Goal: Task Accomplishment & Management: Complete application form

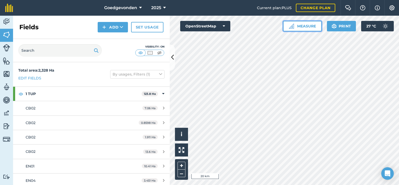
click at [315, 26] on button "Measure" at bounding box center [302, 26] width 39 height 10
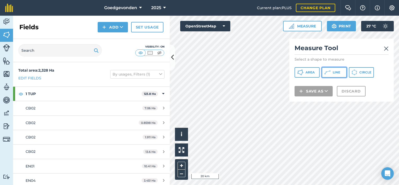
click at [331, 74] on button "Line" at bounding box center [334, 72] width 25 height 10
click at [173, 54] on icon at bounding box center [172, 57] width 3 height 9
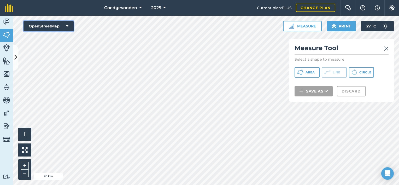
click at [67, 26] on icon at bounding box center [67, 26] width 2 height 5
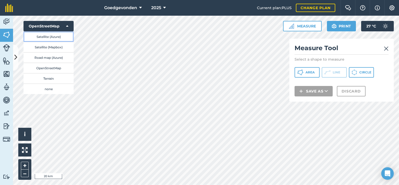
click at [65, 38] on button "Satellite (Azure)" at bounding box center [49, 36] width 50 height 10
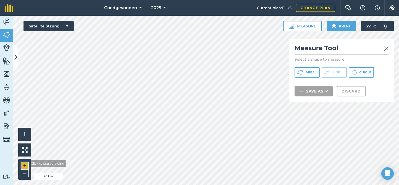
click at [25, 163] on button "+" at bounding box center [25, 166] width 8 height 8
click at [182, 185] on html "Goedgevonden 2025 Current plan : PLUS Change plan Farm Chat Help Info Settings …" at bounding box center [199, 92] width 399 height 185
click at [25, 164] on button "+" at bounding box center [25, 166] width 8 height 8
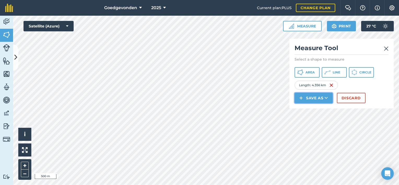
click at [307, 98] on button "Save as" at bounding box center [314, 98] width 38 height 10
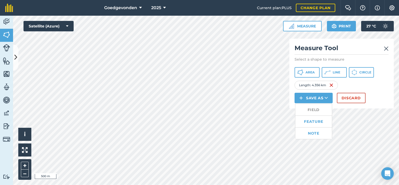
click at [326, 87] on div "Length : 4.356 km" at bounding box center [316, 85] width 43 height 9
click at [336, 74] on span "Line" at bounding box center [337, 72] width 8 height 4
click at [325, 86] on div "Length : 4.356 km" at bounding box center [316, 85] width 43 height 9
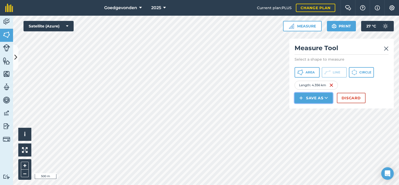
click at [326, 97] on icon at bounding box center [326, 97] width 3 height 5
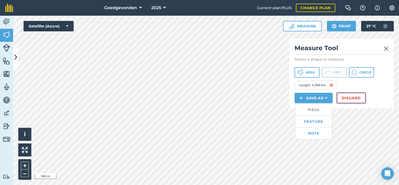
click at [342, 98] on button "Discard" at bounding box center [351, 98] width 29 height 10
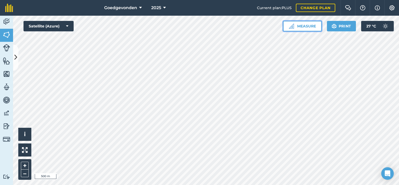
click at [308, 28] on button "Measure" at bounding box center [302, 26] width 39 height 10
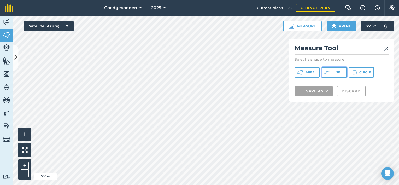
click at [326, 74] on icon at bounding box center [327, 72] width 6 height 6
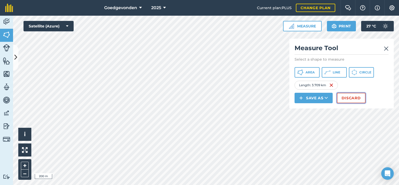
click at [346, 96] on button "Discard" at bounding box center [351, 98] width 29 height 10
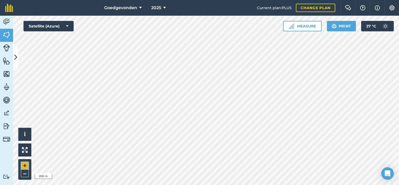
click at [25, 166] on button "+" at bounding box center [25, 166] width 8 height 8
click at [22, 174] on button "–" at bounding box center [25, 174] width 8 height 8
click at [25, 163] on button "+" at bounding box center [25, 166] width 8 height 8
click at [24, 172] on button "–" at bounding box center [25, 174] width 8 height 8
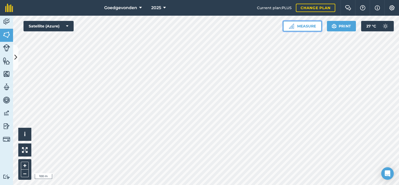
click at [310, 26] on button "Measure" at bounding box center [302, 26] width 39 height 10
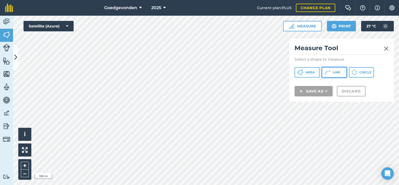
click at [333, 74] on span "Line" at bounding box center [337, 72] width 8 height 4
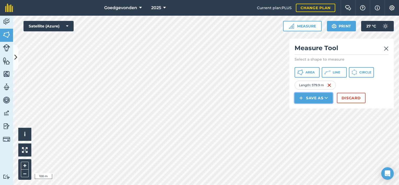
click at [299, 100] on button "Save as" at bounding box center [314, 98] width 38 height 10
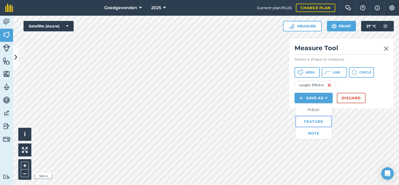
click at [302, 120] on link "Feature" at bounding box center [313, 121] width 37 height 11
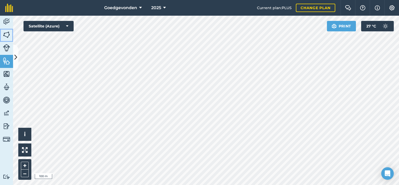
click at [7, 35] on img at bounding box center [6, 35] width 7 height 8
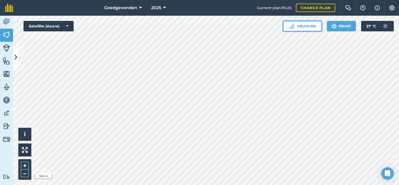
click at [302, 27] on button "Measure" at bounding box center [302, 26] width 39 height 10
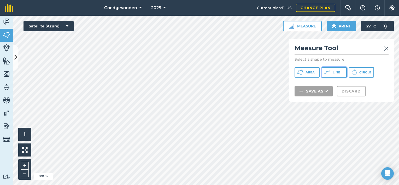
click at [325, 76] on button "Line" at bounding box center [334, 72] width 25 height 10
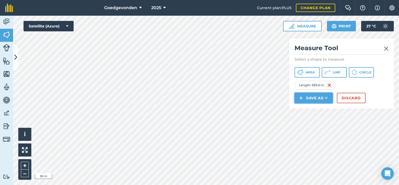
click at [319, 99] on button "Save as" at bounding box center [314, 98] width 38 height 10
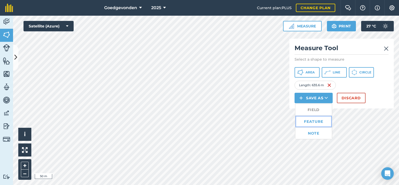
click at [307, 122] on link "Feature" at bounding box center [313, 121] width 37 height 11
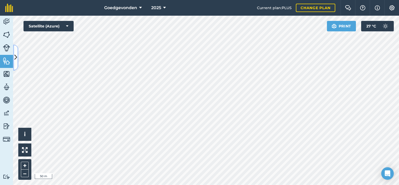
click at [16, 53] on icon at bounding box center [15, 57] width 3 height 9
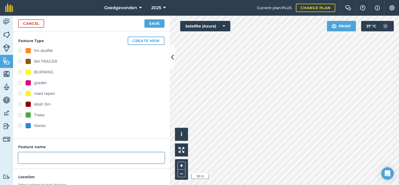
click at [37, 154] on input "text" at bounding box center [91, 157] width 146 height 11
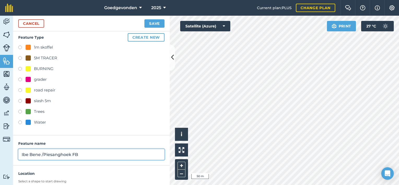
scroll to position [3, 0]
type input "Ibe Bene /Piesanghoek FB"
click at [29, 101] on div at bounding box center [28, 100] width 5 height 5
radio input "true"
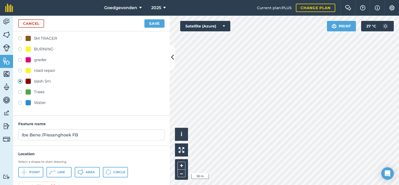
scroll to position [46, 0]
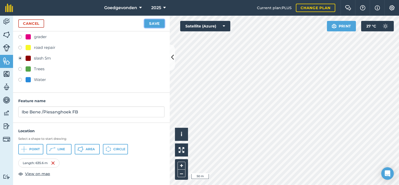
click at [153, 23] on button "Save" at bounding box center [154, 23] width 20 height 8
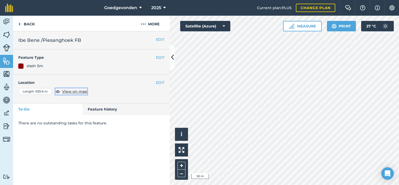
click at [81, 91] on span "View on map" at bounding box center [74, 92] width 25 height 6
click at [158, 82] on button "EDIT" at bounding box center [160, 83] width 9 height 6
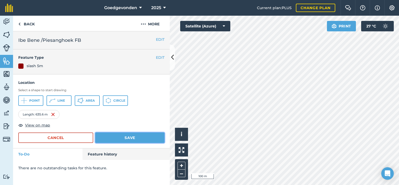
click at [123, 137] on button "Save" at bounding box center [129, 137] width 69 height 10
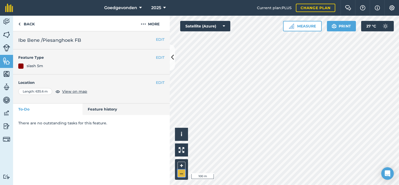
click at [183, 173] on button "–" at bounding box center [182, 174] width 8 height 8
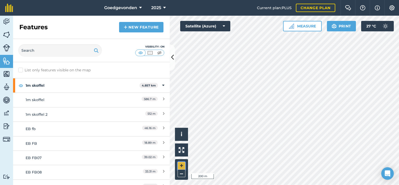
click at [180, 165] on button "+" at bounding box center [182, 166] width 8 height 8
click at [181, 168] on button "+" at bounding box center [182, 166] width 8 height 8
click at [316, 26] on button "Measure" at bounding box center [302, 26] width 39 height 10
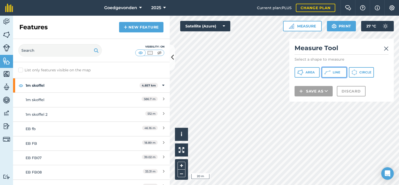
click at [327, 75] on button "Line" at bounding box center [334, 72] width 25 height 10
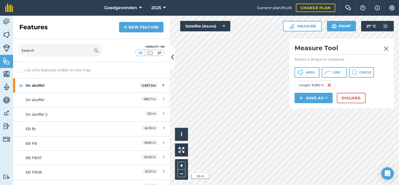
click at [246, 185] on html "Goedgevonden 2025 Current plan : PLUS Change plan Farm Chat Help Info Settings …" at bounding box center [199, 92] width 399 height 185
click at [264, 185] on html "Goedgevonden 2025 Current plan : PLUS Change plan Farm Chat Help Info Settings …" at bounding box center [199, 92] width 399 height 185
click at [182, 171] on button "–" at bounding box center [182, 174] width 8 height 8
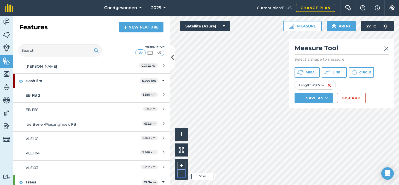
scroll to position [676, 0]
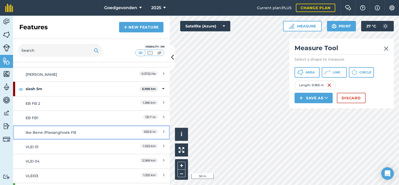
click at [113, 134] on link "Ibe Bene /Piesanghoek FB 635.6 m" at bounding box center [91, 132] width 157 height 14
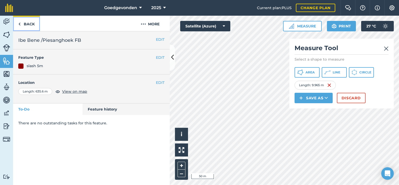
click at [21, 26] on link "Back" at bounding box center [26, 23] width 27 height 15
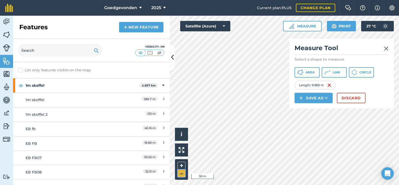
click at [183, 172] on button "–" at bounding box center [182, 174] width 8 height 8
click at [343, 99] on button "Discard" at bounding box center [351, 98] width 29 height 10
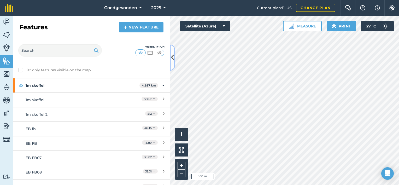
click at [173, 56] on icon at bounding box center [172, 57] width 3 height 9
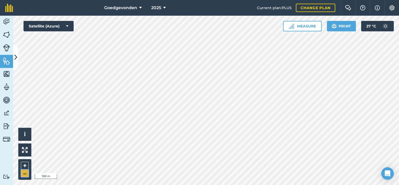
click at [25, 176] on button "–" at bounding box center [25, 174] width 8 height 8
click at [27, 165] on button "+" at bounding box center [25, 166] width 8 height 8
click at [24, 165] on button "+" at bounding box center [25, 166] width 8 height 8
click at [24, 171] on button "–" at bounding box center [25, 174] width 8 height 8
click at [294, 26] on img at bounding box center [291, 26] width 5 height 5
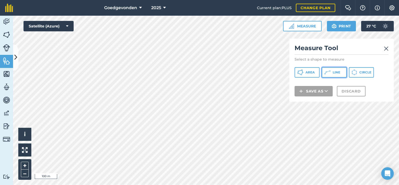
click at [327, 73] on icon at bounding box center [327, 72] width 6 height 6
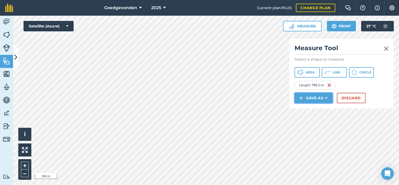
click at [305, 98] on button "Save as" at bounding box center [314, 98] width 38 height 10
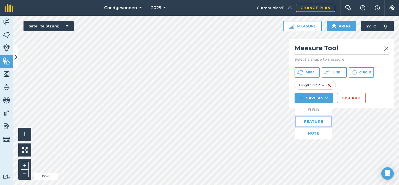
click at [310, 122] on link "Feature" at bounding box center [313, 121] width 37 height 11
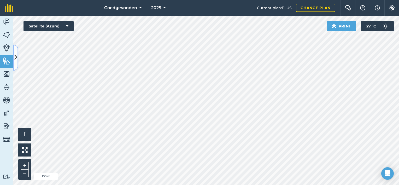
click at [15, 57] on icon at bounding box center [15, 57] width 3 height 9
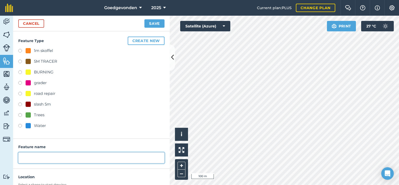
click at [71, 161] on input "text" at bounding box center [91, 157] width 146 height 11
type input "I"
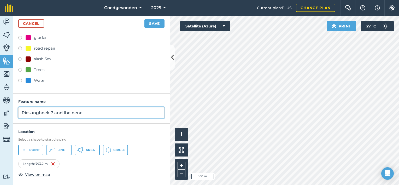
scroll to position [46, 0]
type input "Piesanghoek 7 and Ibe bene"
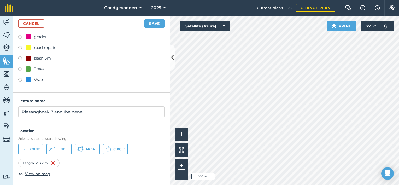
click at [28, 57] on div at bounding box center [28, 58] width 5 height 5
radio input "true"
click at [156, 23] on button "Save" at bounding box center [154, 23] width 20 height 8
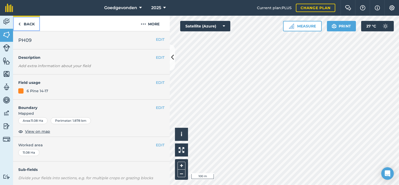
click at [21, 24] on link "Back" at bounding box center [26, 23] width 27 height 15
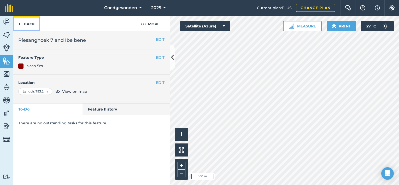
click at [21, 24] on link "Back" at bounding box center [26, 23] width 27 height 15
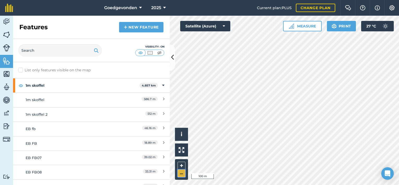
click at [184, 176] on button "–" at bounding box center [182, 174] width 8 height 8
click at [181, 163] on button "+" at bounding box center [182, 166] width 8 height 8
click at [302, 28] on button "Measure" at bounding box center [302, 26] width 39 height 10
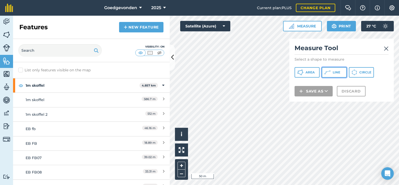
click at [329, 73] on icon at bounding box center [327, 72] width 6 height 6
click at [322, 71] on div "Area Line Circle" at bounding box center [342, 72] width 94 height 10
click at [328, 72] on icon at bounding box center [327, 72] width 6 height 6
click at [298, 185] on html "Goedgevonden 2025 Current plan : PLUS Change plan Farm Chat Help Info Settings …" at bounding box center [199, 92] width 399 height 185
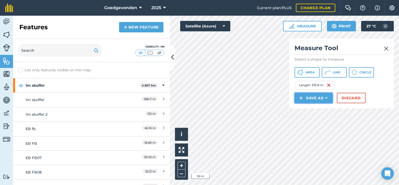
click at [325, 96] on icon at bounding box center [326, 97] width 3 height 5
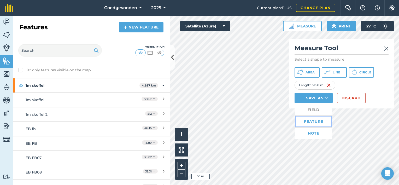
click at [313, 117] on link "Feature" at bounding box center [313, 121] width 37 height 11
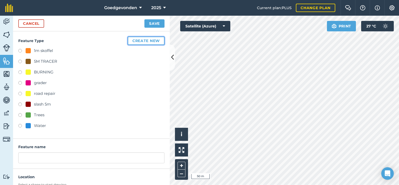
click at [140, 42] on button "Create new" at bounding box center [146, 41] width 37 height 8
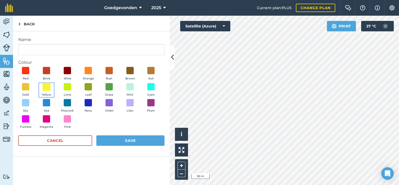
click at [46, 88] on span at bounding box center [47, 87] width 8 height 8
click at [47, 118] on span at bounding box center [47, 119] width 8 height 8
click at [88, 102] on span at bounding box center [88, 103] width 8 height 8
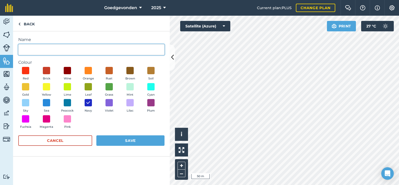
click at [55, 54] on input "Name" at bounding box center [91, 49] width 146 height 11
click at [24, 49] on input "brush cutter" at bounding box center [91, 49] width 146 height 11
type input "Brush cutter"
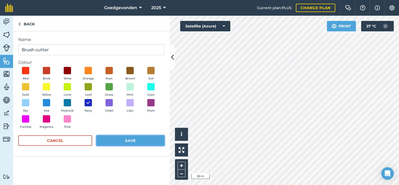
click at [120, 144] on button "Save" at bounding box center [130, 140] width 68 height 10
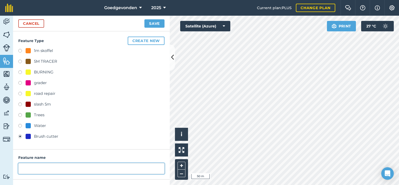
click at [43, 167] on input "text" at bounding box center [91, 168] width 146 height 11
type input "a"
type input "Piesanghoek 3"
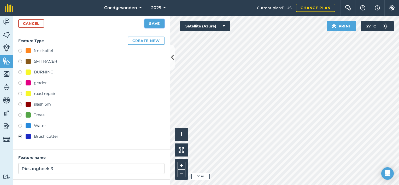
click at [152, 22] on button "Save" at bounding box center [154, 23] width 20 height 8
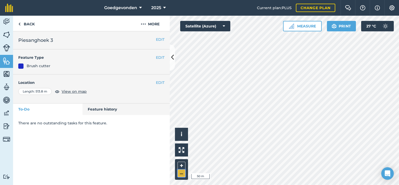
click at [181, 171] on button "–" at bounding box center [182, 174] width 8 height 8
click at [179, 166] on button "+" at bounding box center [182, 166] width 8 height 8
click at [160, 55] on button "EDIT" at bounding box center [160, 58] width 9 height 6
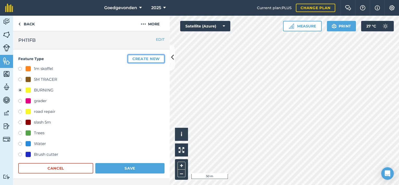
click at [160, 55] on button "Create new" at bounding box center [146, 59] width 37 height 8
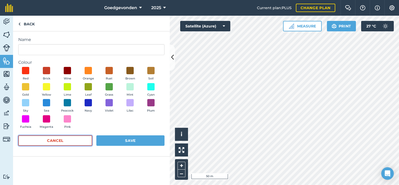
click at [61, 140] on button "Cancel" at bounding box center [55, 140] width 74 height 10
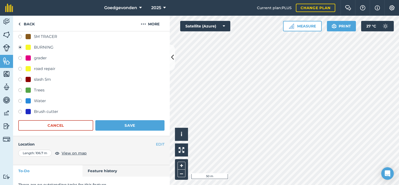
scroll to position [50, 0]
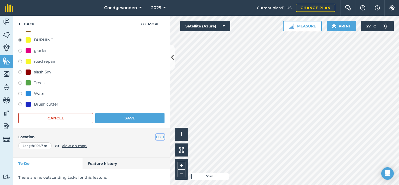
click at [156, 136] on button "EDIT" at bounding box center [160, 137] width 9 height 6
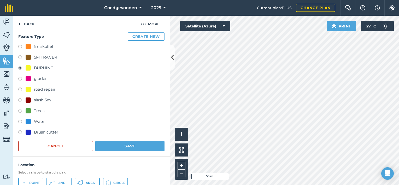
scroll to position [12, 0]
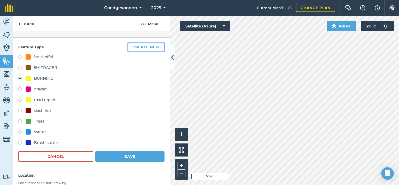
click at [152, 47] on button "Create new" at bounding box center [146, 47] width 37 height 8
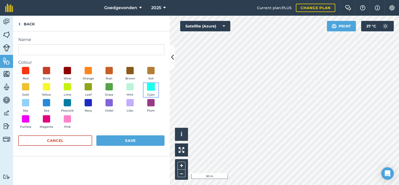
click at [149, 89] on span at bounding box center [151, 87] width 8 height 8
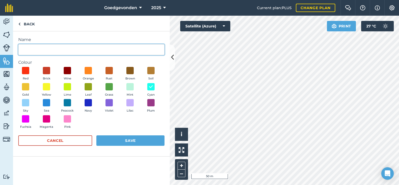
click at [76, 46] on input "Name" at bounding box center [91, 49] width 146 height 11
type input "Tractor slash"
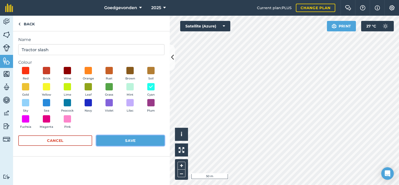
click at [114, 141] on button "Save" at bounding box center [130, 140] width 68 height 10
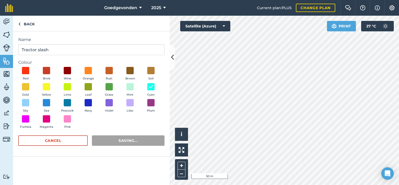
radio input "false"
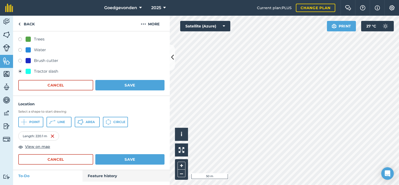
scroll to position [106, 0]
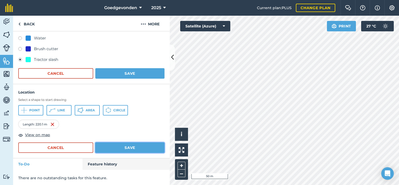
click at [139, 143] on button "Save" at bounding box center [129, 147] width 69 height 10
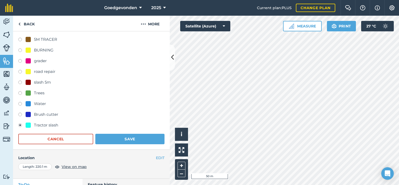
scroll to position [0, 0]
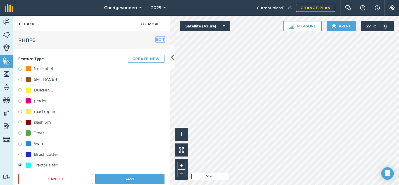
click at [159, 38] on button "EDIT" at bounding box center [160, 40] width 9 height 6
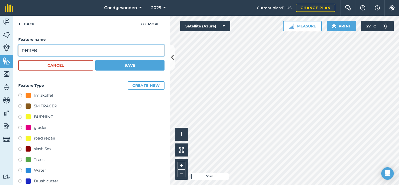
click at [67, 51] on input "PH11FB" at bounding box center [91, 50] width 146 height 11
type input "P"
type input "T-FB"
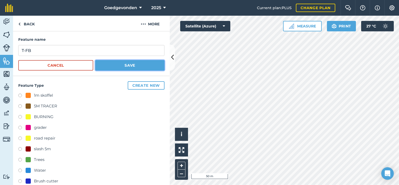
click at [114, 66] on button "Save" at bounding box center [129, 65] width 69 height 10
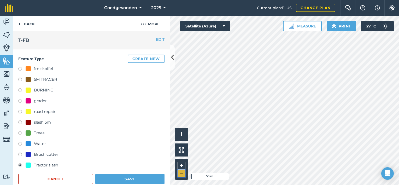
click at [182, 172] on button "–" at bounding box center [182, 174] width 8 height 8
click at [170, 155] on div "Activity Fields Livestock Features Maps Team Vehicles Data Reporting Billing Tu…" at bounding box center [199, 100] width 399 height 169
drag, startPoint x: 170, startPoint y: 147, endPoint x: 157, endPoint y: 129, distance: 21.8
click at [157, 129] on div "1m skoffel 5M TRACER BURNING grader road repair slash 5m Trees Water Brush cutt…" at bounding box center [91, 118] width 146 height 104
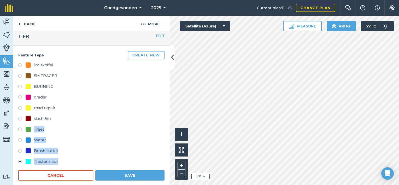
scroll to position [4, 0]
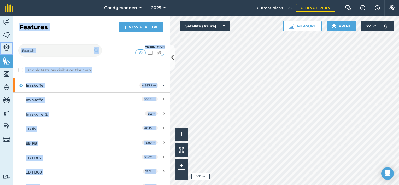
click at [8, 50] on img at bounding box center [6, 47] width 7 height 7
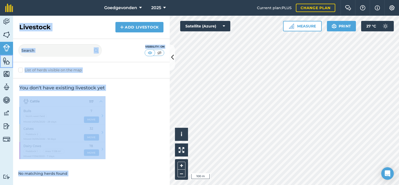
click at [7, 59] on img at bounding box center [6, 61] width 7 height 8
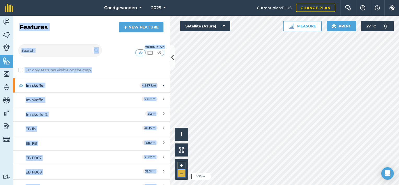
click at [182, 170] on button "–" at bounding box center [182, 174] width 8 height 8
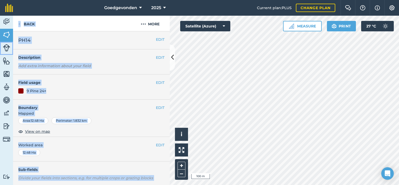
click at [2, 48] on link "Livestock" at bounding box center [6, 48] width 13 height 13
click at [8, 36] on img at bounding box center [6, 35] width 7 height 8
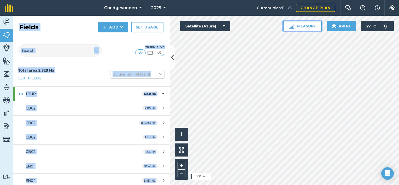
click at [313, 26] on button "Measure" at bounding box center [302, 26] width 39 height 10
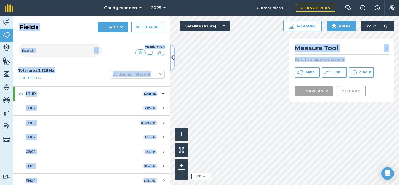
click at [173, 62] on button at bounding box center [172, 57] width 5 height 26
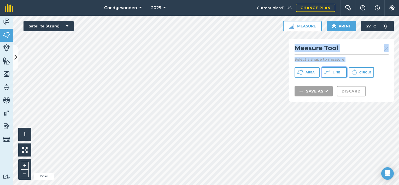
click at [328, 72] on icon at bounding box center [327, 72] width 6 height 6
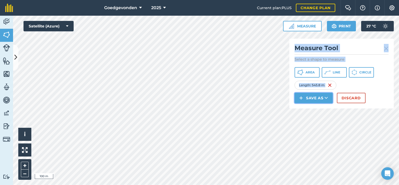
click at [313, 97] on button "Save as" at bounding box center [314, 98] width 38 height 10
click at [310, 122] on link "Feature" at bounding box center [313, 121] width 37 height 11
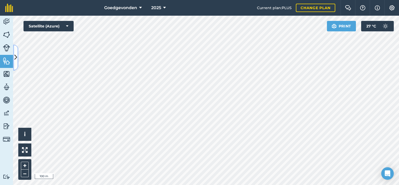
click at [15, 61] on icon at bounding box center [15, 57] width 3 height 9
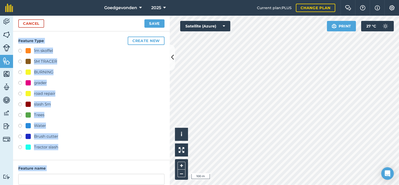
click at [91, 136] on div "Brush cutter" at bounding box center [91, 137] width 146 height 8
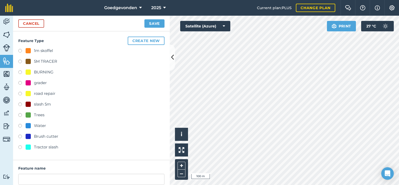
click at [20, 82] on label at bounding box center [21, 83] width 7 height 5
radio input "true"
click at [49, 177] on input "grader" at bounding box center [91, 179] width 146 height 11
type input "g"
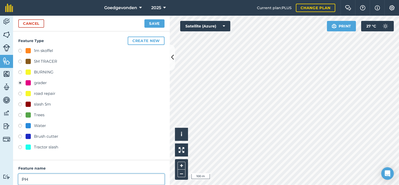
type input "P"
type input "p"
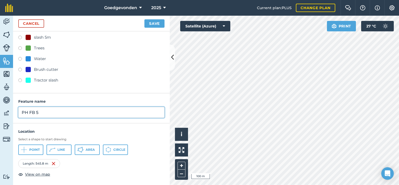
scroll to position [67, 0]
type input "PH FB 6"
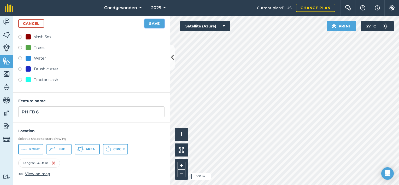
click at [151, 25] on button "Save" at bounding box center [154, 23] width 20 height 8
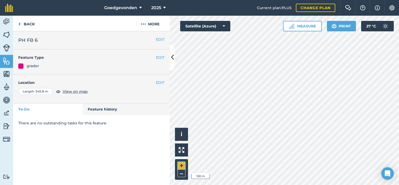
click at [182, 166] on button "+" at bounding box center [182, 166] width 8 height 8
click at [157, 58] on button "EDIT" at bounding box center [160, 58] width 9 height 6
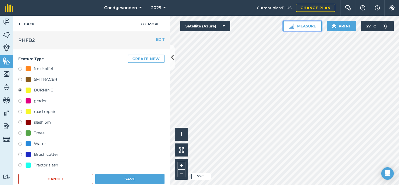
click at [308, 26] on button "Measure" at bounding box center [302, 26] width 39 height 10
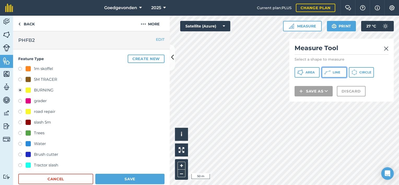
click at [340, 73] on span "Line" at bounding box center [337, 72] width 8 height 4
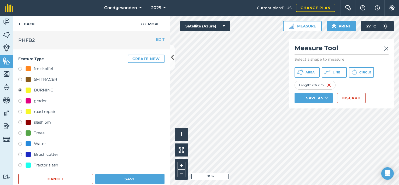
scroll to position [10, 0]
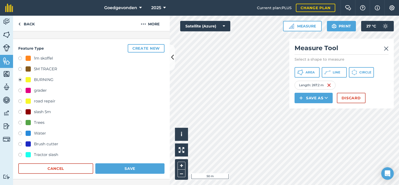
click at [20, 90] on label at bounding box center [21, 91] width 7 height 5
radio input "true"
radio input "false"
click at [113, 172] on button "Save" at bounding box center [129, 168] width 69 height 10
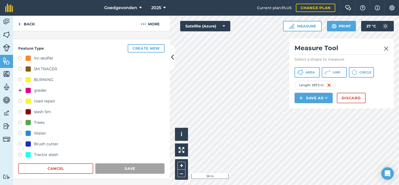
scroll to position [0, 0]
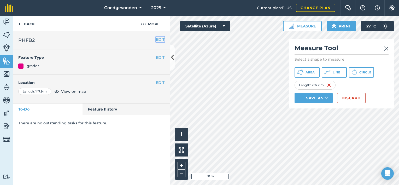
click at [160, 40] on button "EDIT" at bounding box center [160, 40] width 9 height 6
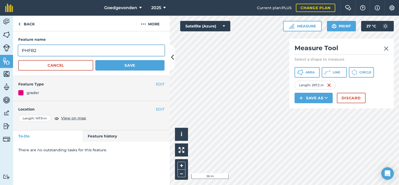
click at [47, 51] on input "PHFB2" at bounding box center [91, 50] width 146 height 11
type input "PHFB07"
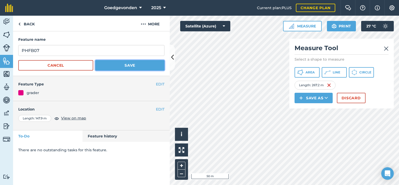
click at [117, 66] on button "Save" at bounding box center [129, 65] width 69 height 10
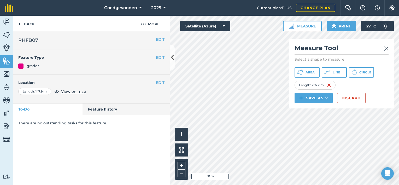
click at [25, 39] on h2 "PHFB07" at bounding box center [91, 40] width 146 height 7
click at [159, 38] on button "EDIT" at bounding box center [160, 40] width 9 height 6
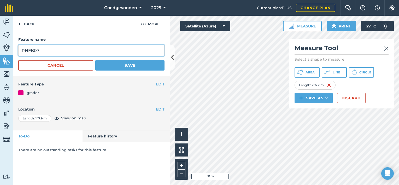
click at [28, 49] on input "PHFB07" at bounding box center [91, 50] width 146 height 11
type input "PH-FB07"
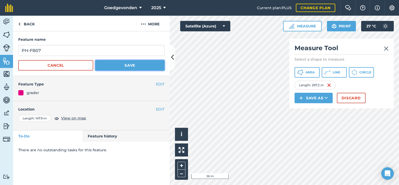
click at [99, 65] on button "Save" at bounding box center [129, 65] width 69 height 10
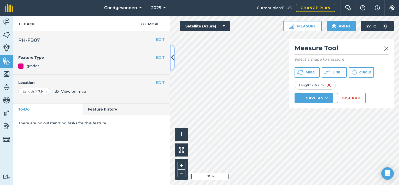
click at [174, 57] on button at bounding box center [172, 57] width 5 height 26
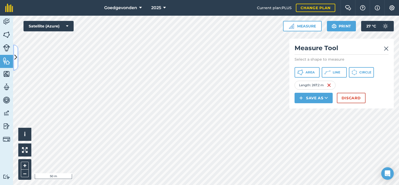
click at [16, 57] on icon at bounding box center [15, 57] width 3 height 9
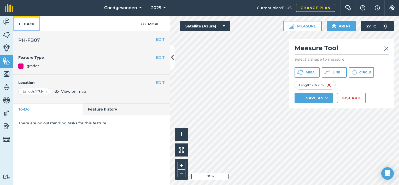
click at [19, 25] on img at bounding box center [19, 24] width 2 height 6
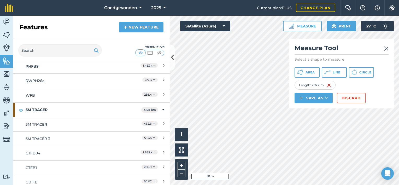
scroll to position [212, 0]
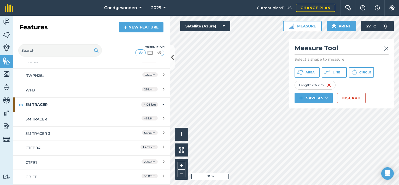
click at [387, 48] on img at bounding box center [386, 48] width 5 height 6
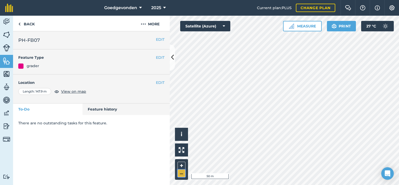
click at [182, 174] on button "–" at bounding box center [182, 174] width 8 height 8
click at [181, 173] on button "–" at bounding box center [182, 174] width 8 height 8
click at [399, 119] on html "Goedgevonden 2025 Current plan : PLUS Change plan Farm Chat Help Info Settings …" at bounding box center [199, 92] width 399 height 185
click at [399, 139] on html "Goedgevonden 2025 Current plan : PLUS Change plan Farm Chat Help Info Settings …" at bounding box center [199, 92] width 399 height 185
click at [399, 138] on html "Goedgevonden 2025 Current plan : PLUS Change plan Farm Chat Help Info Settings …" at bounding box center [199, 92] width 399 height 185
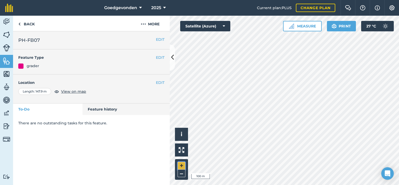
click at [179, 164] on button "+" at bounding box center [182, 166] width 8 height 8
click at [380, 185] on html "Goedgevonden 2025 Current plan : PLUS Change plan Farm Chat Help Info Settings …" at bounding box center [199, 92] width 399 height 185
click at [379, 185] on html "Goedgevonden 2025 Current plan : PLUS Change plan Farm Chat Help Info Settings …" at bounding box center [199, 92] width 399 height 185
click at [384, 178] on body "Goedgevonden 2025 Current plan : PLUS Change plan Farm Chat Help Info Settings …" at bounding box center [199, 92] width 399 height 185
click at [305, 0] on html "Goedgevonden 2025 Current plan : PLUS Change plan Farm Chat Help Info Settings …" at bounding box center [199, 92] width 399 height 185
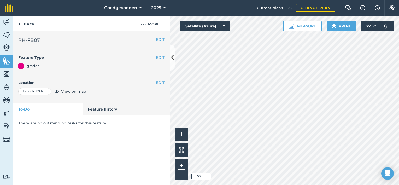
click at [338, 14] on div "Goedgevonden 2025 Current plan : PLUS Change plan Farm Chat Help Info Settings …" at bounding box center [199, 92] width 399 height 185
click at [182, 173] on button "–" at bounding box center [182, 174] width 8 height 8
click at [20, 25] on img at bounding box center [19, 24] width 2 height 6
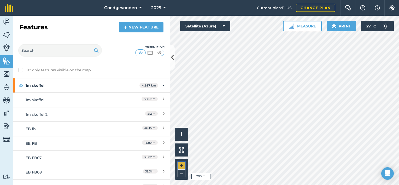
click at [184, 165] on button "+" at bounding box center [182, 166] width 8 height 8
click at [182, 164] on button "+" at bounding box center [182, 166] width 8 height 8
click at [301, 25] on button "Measure" at bounding box center [302, 26] width 39 height 10
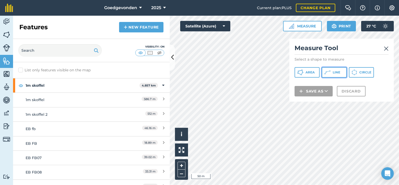
click at [330, 73] on icon at bounding box center [327, 72] width 6 height 6
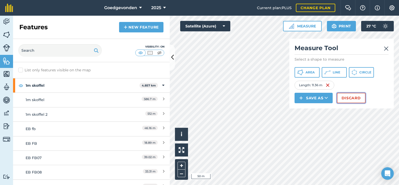
click at [346, 97] on button "Discard" at bounding box center [351, 98] width 29 height 10
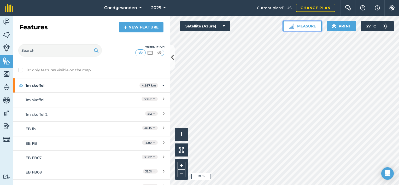
click at [301, 25] on button "Measure" at bounding box center [302, 26] width 39 height 10
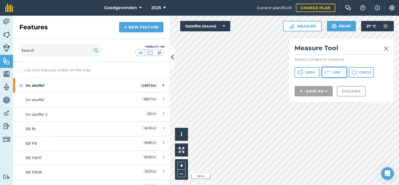
click at [327, 72] on icon at bounding box center [328, 71] width 3 height 1
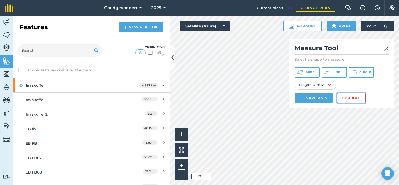
click at [353, 97] on button "Discard" at bounding box center [351, 98] width 29 height 10
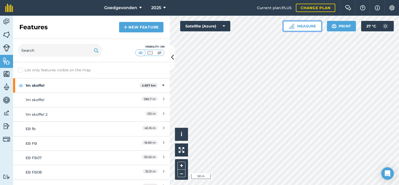
click at [306, 28] on button "Measure" at bounding box center [302, 26] width 39 height 10
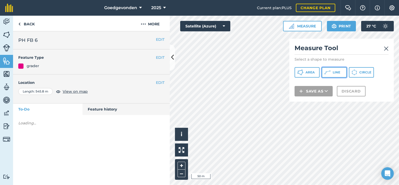
click at [335, 75] on button "Line" at bounding box center [334, 72] width 25 height 10
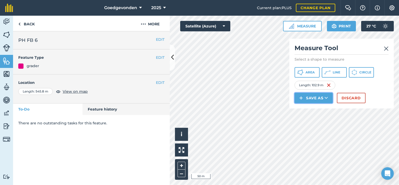
click at [311, 99] on button "Save as" at bounding box center [314, 98] width 38 height 10
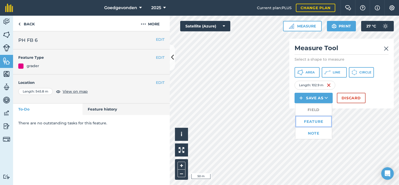
click at [310, 122] on link "Feature" at bounding box center [313, 121] width 37 height 11
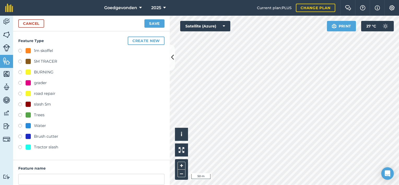
click at [19, 81] on label at bounding box center [21, 83] width 7 height 5
radio input "true"
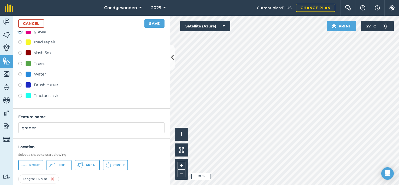
scroll to position [67, 0]
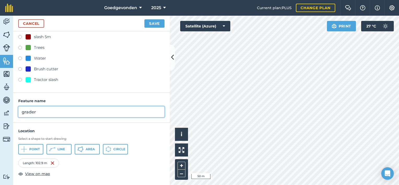
click at [46, 111] on input "grader" at bounding box center [91, 111] width 146 height 11
type input "g"
type input "FB08(a)"
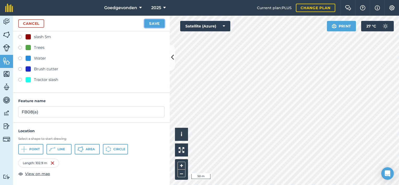
click at [153, 26] on button "Save" at bounding box center [154, 23] width 20 height 8
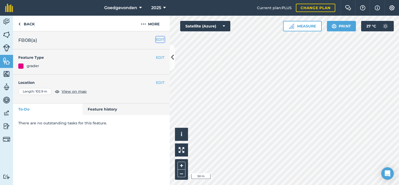
click at [163, 38] on button "EDIT" at bounding box center [160, 40] width 9 height 6
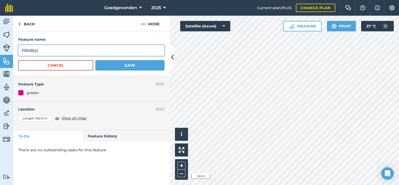
click at [33, 50] on input "FB08(a)" at bounding box center [91, 50] width 146 height 11
type input "FB07(a)"
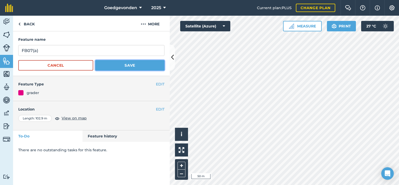
click at [111, 66] on button "Save" at bounding box center [129, 65] width 69 height 10
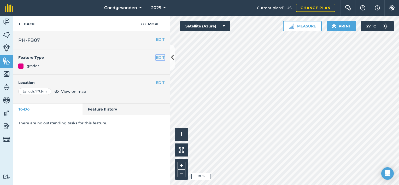
click at [159, 58] on button "EDIT" at bounding box center [160, 58] width 9 height 6
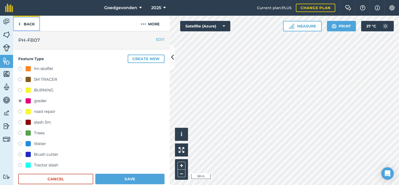
click at [22, 24] on link "Back" at bounding box center [26, 23] width 27 height 15
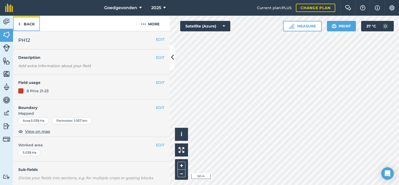
click at [21, 21] on link "Back" at bounding box center [26, 23] width 27 height 15
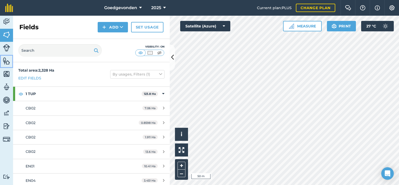
click at [8, 61] on img at bounding box center [6, 61] width 7 height 8
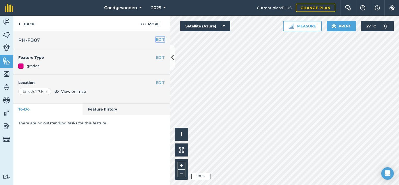
click at [158, 40] on button "EDIT" at bounding box center [160, 40] width 9 height 6
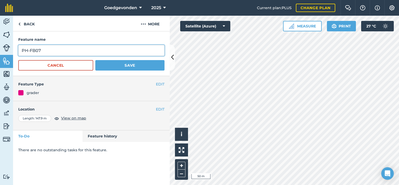
click at [54, 51] on input "PH-FB07" at bounding box center [91, 50] width 146 height 11
type input "PH-FB07(B)"
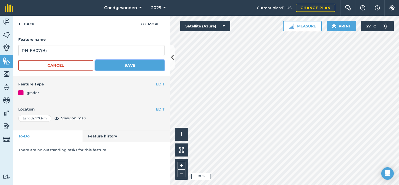
click at [136, 67] on button "Save" at bounding box center [129, 65] width 69 height 10
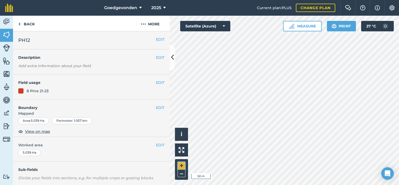
click at [180, 164] on button "+" at bounding box center [182, 166] width 8 height 8
click at [184, 165] on button "+" at bounding box center [182, 166] width 8 height 8
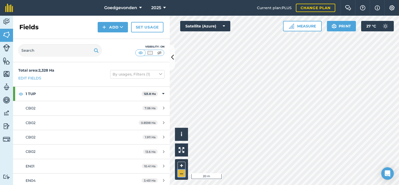
click at [182, 171] on button "–" at bounding box center [182, 174] width 8 height 8
click at [183, 174] on button "–" at bounding box center [182, 174] width 8 height 8
click at [9, 61] on img at bounding box center [6, 61] width 7 height 8
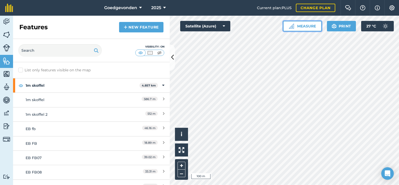
click at [309, 25] on button "Measure" at bounding box center [302, 26] width 39 height 10
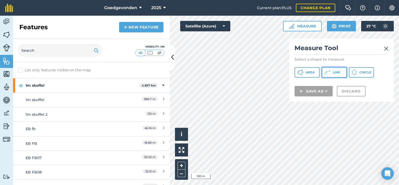
click at [327, 75] on icon at bounding box center [327, 72] width 6 height 6
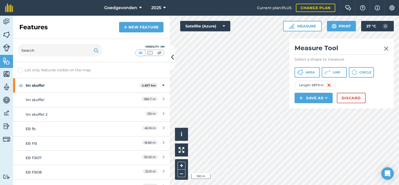
click at [386, 49] on img at bounding box center [386, 48] width 5 height 6
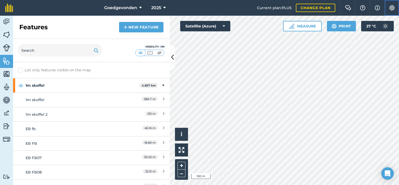
click at [390, 7] on img at bounding box center [392, 7] width 6 height 5
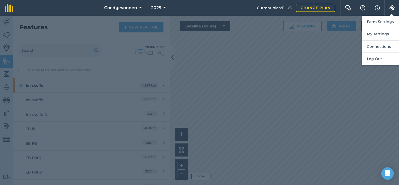
click at [338, 71] on div at bounding box center [199, 100] width 399 height 169
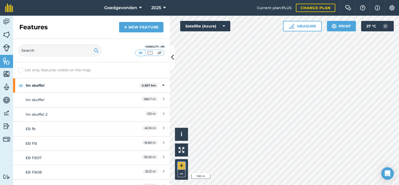
click at [182, 165] on button "+" at bounding box center [182, 166] width 8 height 8
click at [179, 166] on button "+" at bounding box center [182, 166] width 8 height 8
click at [180, 174] on button "–" at bounding box center [182, 174] width 8 height 8
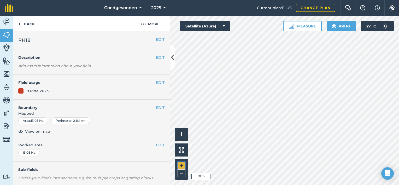
click at [182, 163] on button "+" at bounding box center [182, 166] width 8 height 8
click at [7, 49] on img at bounding box center [6, 47] width 7 height 7
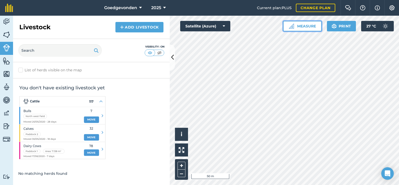
click at [316, 28] on button "Measure" at bounding box center [302, 26] width 39 height 10
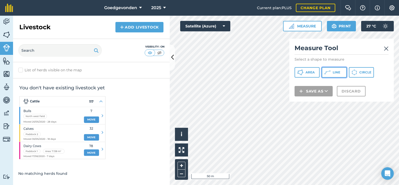
click at [328, 74] on icon at bounding box center [327, 72] width 6 height 6
click at [386, 48] on img at bounding box center [386, 48] width 5 height 6
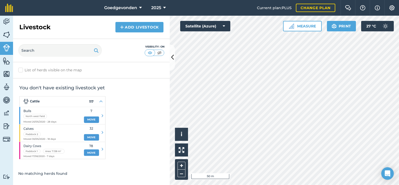
click at [358, 185] on html "Goedgevonden 2025 Current plan : PLUS Change plan Farm Chat Help Info Settings …" at bounding box center [199, 92] width 399 height 185
click at [181, 172] on button "–" at bounding box center [182, 174] width 8 height 8
click at [184, 163] on button "+" at bounding box center [182, 166] width 8 height 8
click at [312, 28] on button "Measure" at bounding box center [302, 26] width 39 height 10
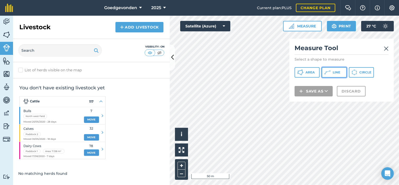
click at [328, 76] on button "Line" at bounding box center [334, 72] width 25 height 10
click at [387, 49] on img at bounding box center [386, 48] width 5 height 6
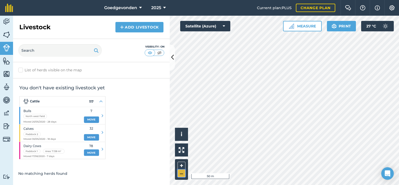
click at [180, 176] on button "–" at bounding box center [182, 174] width 8 height 8
click at [304, 27] on button "Measure" at bounding box center [302, 26] width 39 height 10
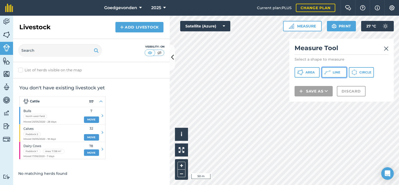
click at [325, 75] on icon at bounding box center [327, 72] width 6 height 6
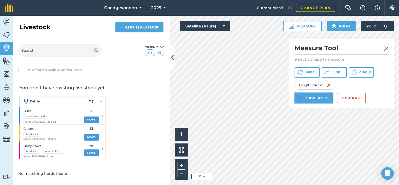
click at [316, 99] on button "Save as" at bounding box center [314, 98] width 38 height 10
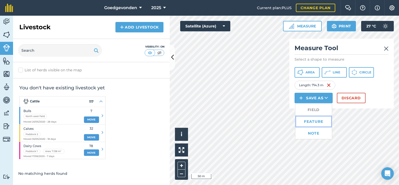
click at [304, 122] on link "Feature" at bounding box center [313, 121] width 37 height 11
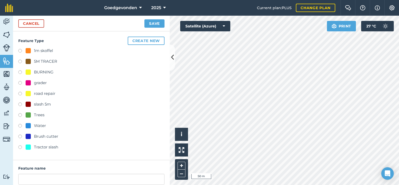
click at [21, 84] on label at bounding box center [21, 83] width 7 height 5
radio input "true"
click at [44, 181] on input "grader" at bounding box center [91, 179] width 146 height 11
type input "g"
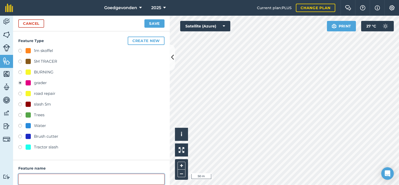
type input "F"
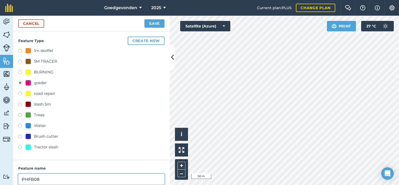
type input "PHFB08"
click at [137, 41] on button "Create new" at bounding box center [146, 41] width 37 height 8
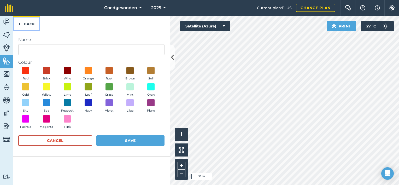
click at [20, 25] on img at bounding box center [19, 24] width 2 height 6
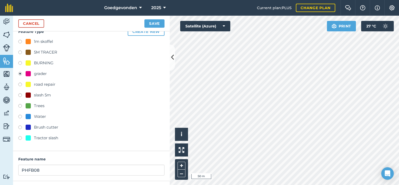
scroll to position [4, 0]
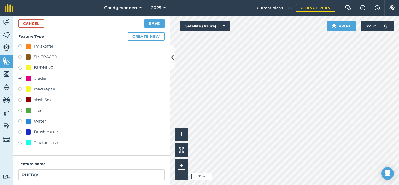
click at [155, 22] on button "Save" at bounding box center [154, 23] width 20 height 8
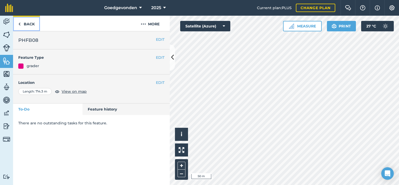
click at [19, 25] on img at bounding box center [19, 24] width 2 height 6
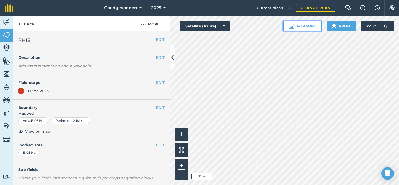
click at [299, 25] on button "Measure" at bounding box center [302, 26] width 39 height 10
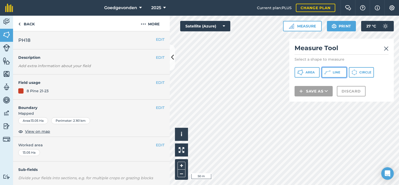
click at [335, 75] on button "Line" at bounding box center [334, 72] width 25 height 10
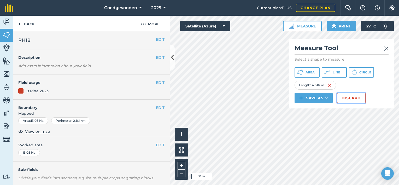
click at [342, 102] on button "Discard" at bounding box center [351, 98] width 29 height 10
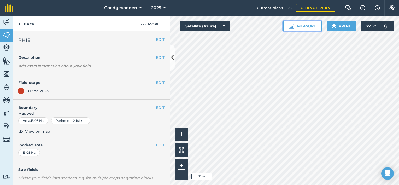
click at [309, 30] on button "Measure" at bounding box center [302, 26] width 39 height 10
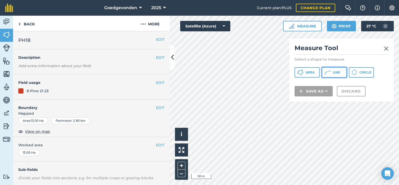
click at [329, 73] on icon at bounding box center [327, 72] width 6 height 6
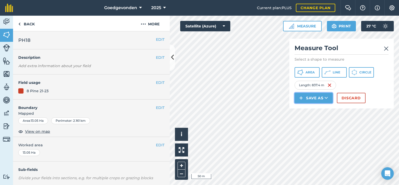
click at [327, 98] on icon at bounding box center [326, 97] width 3 height 5
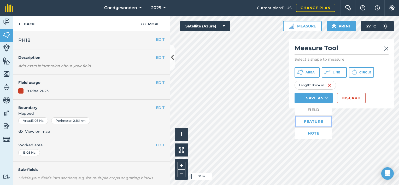
click at [308, 120] on link "Feature" at bounding box center [313, 121] width 37 height 11
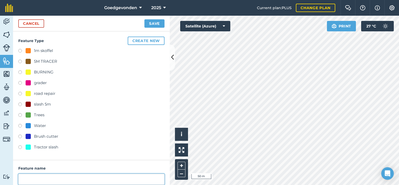
click at [45, 174] on input "text" at bounding box center [91, 179] width 146 height 11
type input "p"
type input "PH FB09"
click at [20, 83] on label at bounding box center [21, 83] width 7 height 5
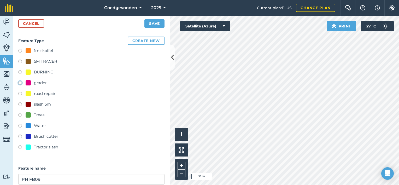
radio input "true"
click at [153, 23] on button "Save" at bounding box center [154, 23] width 20 height 8
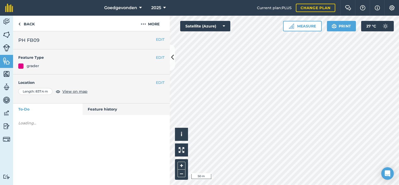
click at [185, 163] on div "+ –" at bounding box center [181, 169] width 13 height 21
click at [182, 172] on button "–" at bounding box center [182, 174] width 8 height 8
click at [18, 25] on link "Back" at bounding box center [26, 23] width 27 height 15
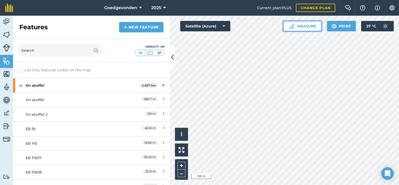
click at [304, 26] on button "Measure" at bounding box center [302, 26] width 39 height 10
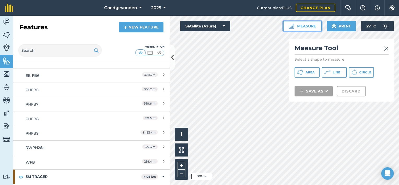
scroll to position [142, 0]
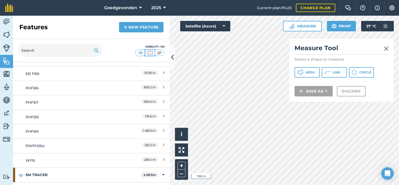
click at [149, 50] on img at bounding box center [150, 52] width 7 height 5
click at [161, 52] on img at bounding box center [159, 52] width 7 height 5
click at [181, 166] on button "+" at bounding box center [182, 166] width 8 height 8
click at [301, 76] on div "Click to start drawing i © 2025 TomTom, Microsoft 50 m + – Satellite (Azure) Me…" at bounding box center [284, 100] width 229 height 169
click at [337, 73] on span "Line" at bounding box center [337, 72] width 8 height 4
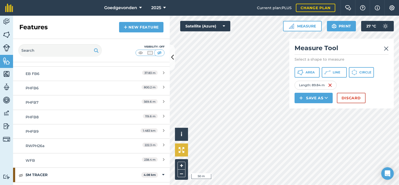
click at [178, 149] on div "Click to start drawing i © 2025 TomTom, Microsoft 50 m + – Satellite (Azure) Me…" at bounding box center [284, 100] width 229 height 169
click at [309, 97] on button "Save as" at bounding box center [314, 98] width 38 height 10
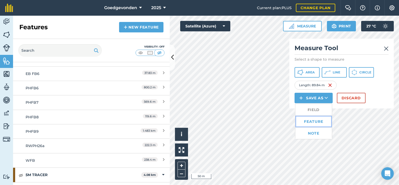
click at [309, 124] on link "Feature" at bounding box center [313, 121] width 37 height 11
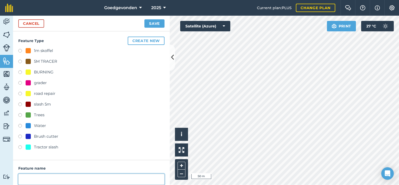
click at [44, 179] on input "text" at bounding box center [91, 179] width 146 height 11
type input "PH FB09(a)"
click at [21, 137] on label at bounding box center [21, 137] width 7 height 5
radio input "true"
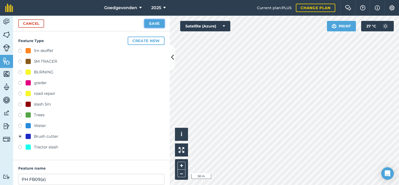
click at [152, 22] on button "Save" at bounding box center [154, 23] width 20 height 8
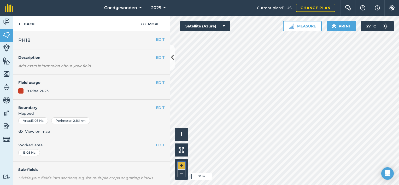
click at [182, 164] on button "+" at bounding box center [182, 166] width 8 height 8
click at [316, 28] on button "Measure" at bounding box center [302, 26] width 39 height 10
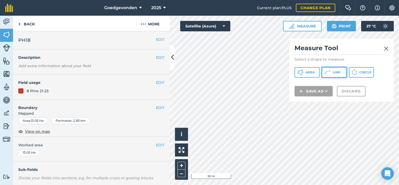
click at [339, 72] on span "Line" at bounding box center [337, 72] width 8 height 4
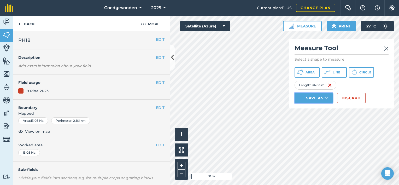
click at [307, 97] on button "Save as" at bounding box center [314, 98] width 38 height 10
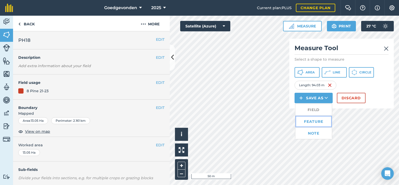
click at [303, 123] on link "Feature" at bounding box center [313, 121] width 37 height 11
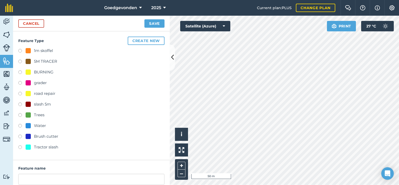
click at [19, 135] on label at bounding box center [21, 137] width 7 height 5
radio input "true"
click at [50, 181] on input "Brush cutter" at bounding box center [91, 179] width 146 height 11
type input "B"
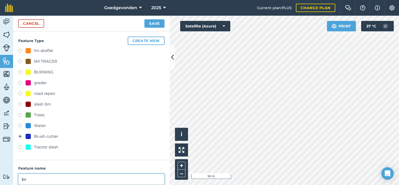
type input "b"
type input "F"
type input "phfb09(B)"
click at [158, 23] on button "Save" at bounding box center [154, 23] width 20 height 8
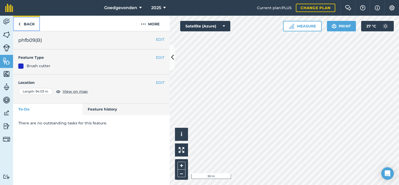
click at [24, 23] on link "Back" at bounding box center [26, 23] width 27 height 15
click at [19, 23] on img at bounding box center [19, 24] width 2 height 6
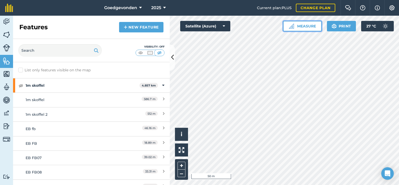
click at [297, 28] on button "Measure" at bounding box center [302, 26] width 39 height 10
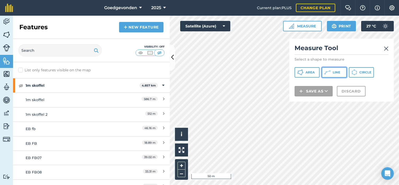
click at [328, 74] on icon at bounding box center [327, 72] width 6 height 6
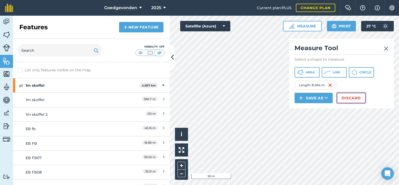
click at [345, 99] on button "Discard" at bounding box center [351, 98] width 29 height 10
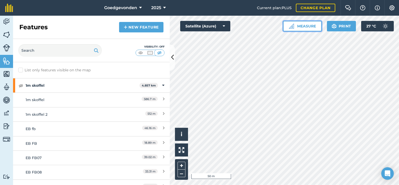
click at [300, 23] on button "Measure" at bounding box center [302, 26] width 39 height 10
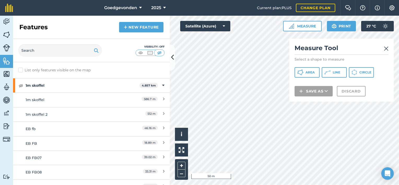
click at [303, 67] on div "Measure Tool Select a shape to measure Area Line Circle Save as Discard" at bounding box center [341, 70] width 104 height 63
click at [340, 75] on button "Line" at bounding box center [334, 72] width 25 height 10
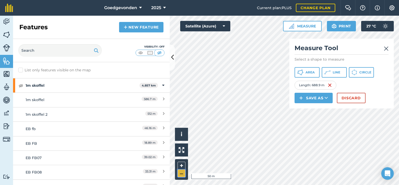
click at [181, 173] on button "–" at bounding box center [182, 174] width 8 height 8
click at [182, 173] on button "–" at bounding box center [182, 174] width 8 height 8
click at [326, 100] on button "Save as" at bounding box center [314, 98] width 38 height 10
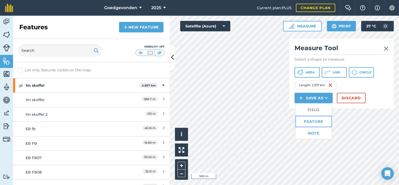
click at [317, 121] on link "Feature" at bounding box center [313, 121] width 37 height 11
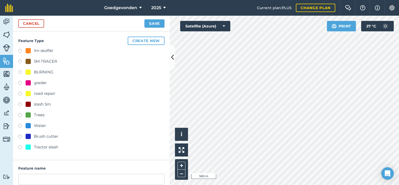
click at [20, 83] on label at bounding box center [21, 83] width 7 height 5
radio input "true"
click at [42, 177] on input "grader" at bounding box center [91, 179] width 146 height 11
type input "g"
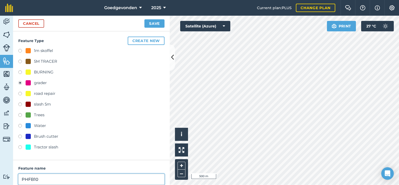
type input "PHFB10"
click at [156, 24] on button "Save" at bounding box center [154, 23] width 20 height 8
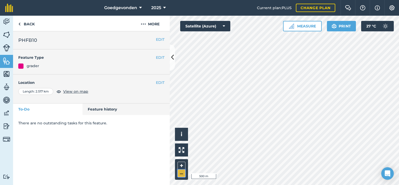
click at [183, 173] on button "–" at bounding box center [182, 174] width 8 height 8
click at [181, 166] on button "+" at bounding box center [182, 166] width 8 height 8
click at [185, 166] on button "+" at bounding box center [182, 166] width 8 height 8
click at [184, 167] on button "+" at bounding box center [182, 166] width 8 height 8
click at [182, 170] on button "–" at bounding box center [182, 174] width 8 height 8
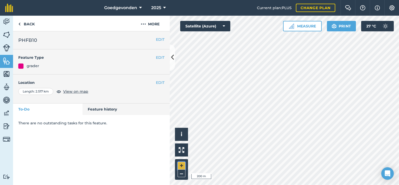
click at [182, 165] on button "+" at bounding box center [182, 166] width 8 height 8
click at [242, 185] on html "Goedgevonden 2025 Current plan : PLUS Change plan Farm Chat Help Info Settings …" at bounding box center [199, 92] width 399 height 185
click at [180, 172] on button "–" at bounding box center [182, 174] width 8 height 8
click at [244, 185] on html "Goedgevonden 2025 Current plan : PLUS Change plan Farm Chat Help Info Settings …" at bounding box center [199, 92] width 399 height 185
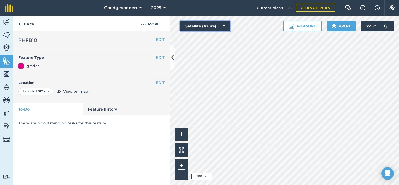
click at [224, 26] on icon at bounding box center [224, 26] width 2 height 5
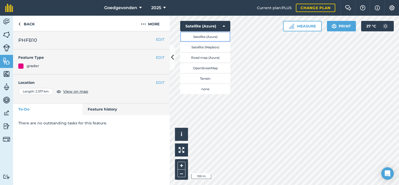
click at [218, 39] on button "Satellite (Azure)" at bounding box center [205, 36] width 50 height 10
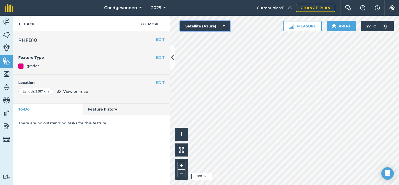
click at [224, 24] on icon at bounding box center [224, 26] width 2 height 5
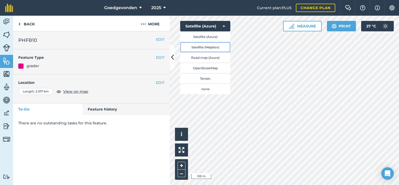
click at [214, 47] on button "Satellite (Mapbox)" at bounding box center [205, 47] width 50 height 10
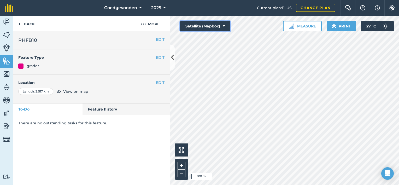
click at [222, 23] on button "Satellite (Mapbox)" at bounding box center [205, 26] width 50 height 10
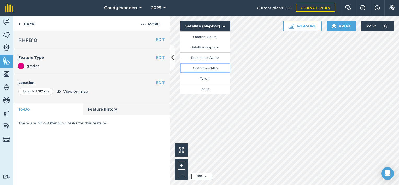
click at [211, 68] on button "OpenStreetMap" at bounding box center [205, 68] width 50 height 10
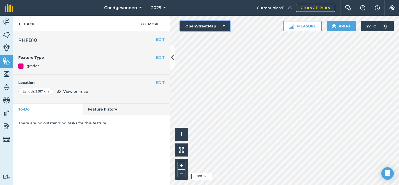
click at [226, 27] on button "OpenStreetMap" at bounding box center [205, 26] width 50 height 10
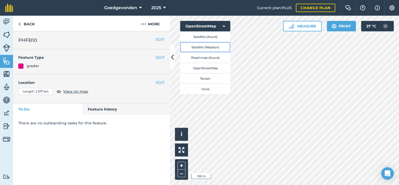
click at [209, 45] on button "Satellite (Mapbox)" at bounding box center [205, 47] width 50 height 10
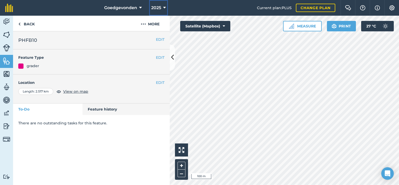
click at [164, 7] on icon at bounding box center [164, 8] width 3 height 6
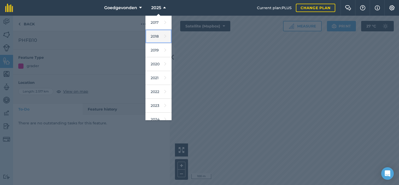
click at [158, 37] on link "2018" at bounding box center [158, 37] width 26 height 14
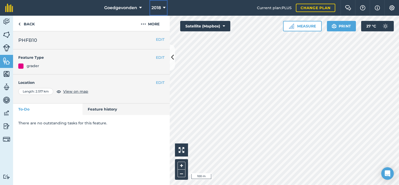
click at [165, 7] on icon at bounding box center [164, 8] width 3 height 6
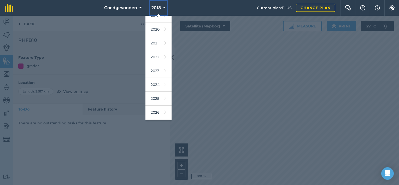
scroll to position [47, 0]
click at [159, 112] on link "2027" at bounding box center [158, 114] width 26 height 14
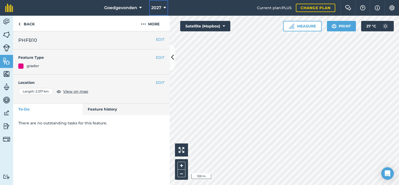
click at [162, 6] on button "2027" at bounding box center [158, 8] width 19 height 16
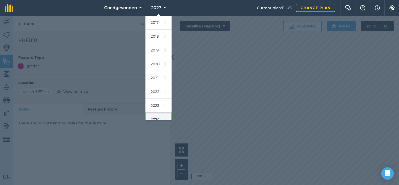
click at [156, 118] on link "2024" at bounding box center [158, 120] width 26 height 14
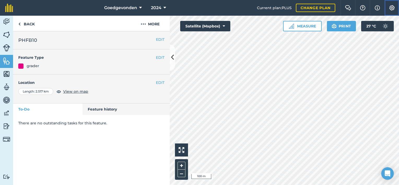
click at [392, 8] on img at bounding box center [392, 7] width 6 height 5
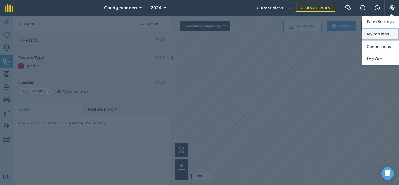
click at [385, 36] on button "My settings" at bounding box center [380, 34] width 37 height 12
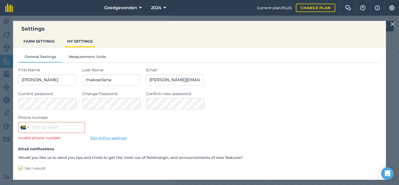
click at [392, 24] on img at bounding box center [392, 24] width 5 height 6
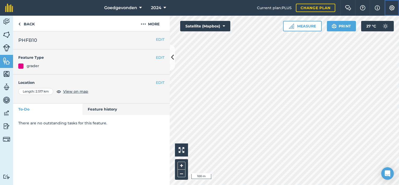
click at [391, 7] on img at bounding box center [392, 7] width 6 height 5
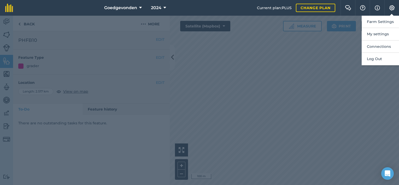
click at [351, 67] on div at bounding box center [199, 100] width 399 height 169
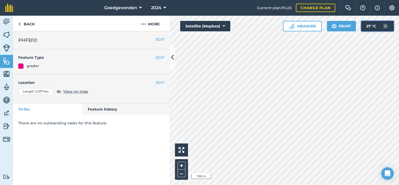
click at [384, 25] on img at bounding box center [385, 26] width 10 height 10
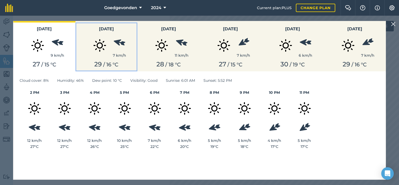
click at [121, 38] on div "7 km/h" at bounding box center [119, 47] width 13 height 22
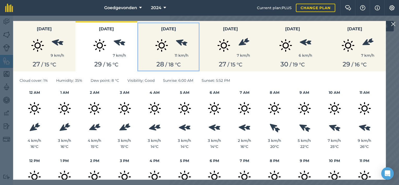
click at [163, 50] on img at bounding box center [162, 45] width 26 height 26
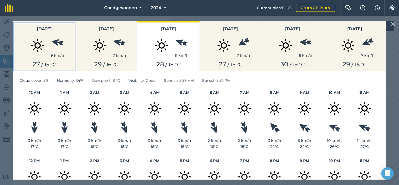
click at [57, 55] on div "9 km/h" at bounding box center [58, 55] width 14 height 6
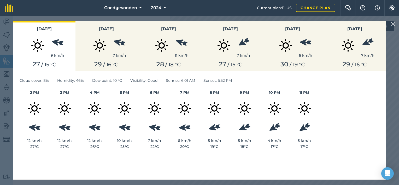
click at [393, 24] on img at bounding box center [393, 24] width 5 height 6
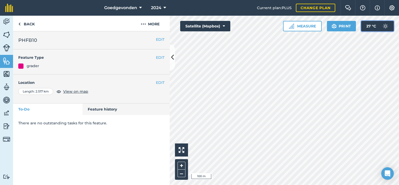
click at [389, 28] on img at bounding box center [385, 26] width 10 height 10
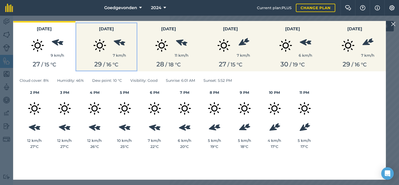
click at [126, 48] on div "7 km/h" at bounding box center [107, 45] width 56 height 26
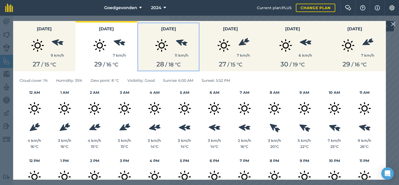
click at [168, 50] on img at bounding box center [162, 45] width 26 height 26
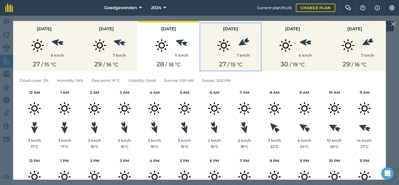
click at [224, 60] on span "27" at bounding box center [222, 64] width 7 height 8
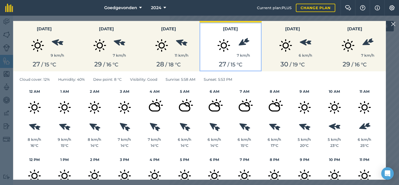
scroll to position [0, 0]
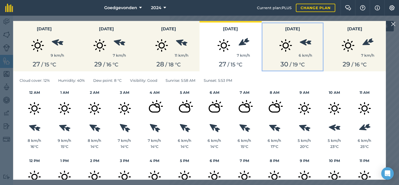
click at [306, 53] on div "6 km/h" at bounding box center [306, 55] width 14 height 6
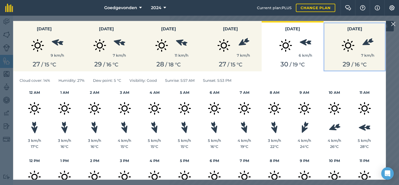
click at [355, 59] on button "[DATE] 7 km/h 29 / 16 ° C" at bounding box center [355, 46] width 62 height 50
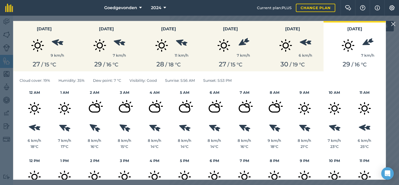
click at [395, 44] on div "[DATE] 9 km/h 27 / 15 ° C [DATE] 7 km/h 29 / 16 ° C [DATE] 11 km/h 28 / 18 ° C …" at bounding box center [199, 100] width 399 height 169
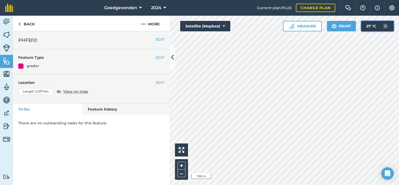
click at [379, 25] on button "27 ° C" at bounding box center [377, 26] width 33 height 10
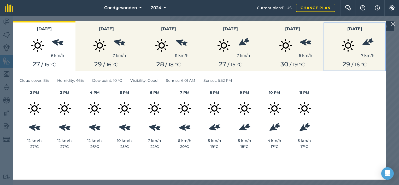
click at [379, 25] on button "[DATE] 7 km/h 29 / 16 ° C" at bounding box center [355, 46] width 62 height 50
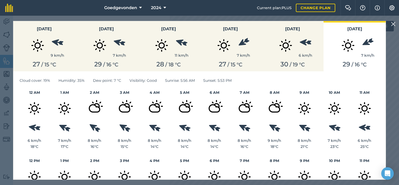
click at [394, 26] on img at bounding box center [393, 24] width 5 height 6
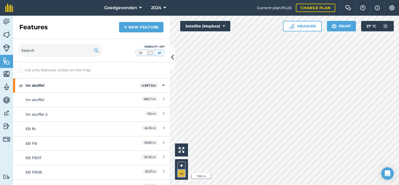
click at [182, 173] on button "–" at bounding box center [182, 174] width 8 height 8
click at [7, 10] on img at bounding box center [9, 8] width 8 height 8
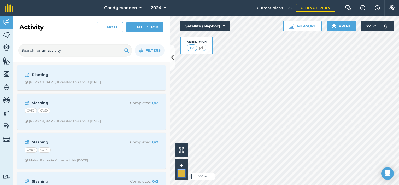
click at [183, 175] on button "–" at bounding box center [182, 174] width 8 height 8
click at [182, 162] on button "+" at bounding box center [182, 166] width 8 height 8
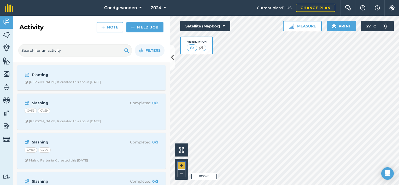
click at [182, 162] on button "+" at bounding box center [182, 166] width 8 height 8
click at [183, 172] on button "–" at bounding box center [182, 174] width 8 height 8
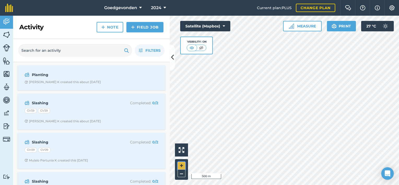
click at [183, 166] on button "+" at bounding box center [182, 166] width 8 height 8
click at [182, 164] on button "+" at bounding box center [182, 166] width 8 height 8
click at [181, 166] on button "+" at bounding box center [182, 166] width 8 height 8
click at [180, 173] on button "–" at bounding box center [182, 174] width 8 height 8
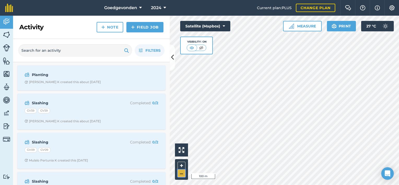
click at [180, 173] on button "–" at bounding box center [182, 174] width 8 height 8
click at [7, 61] on img at bounding box center [6, 61] width 7 height 8
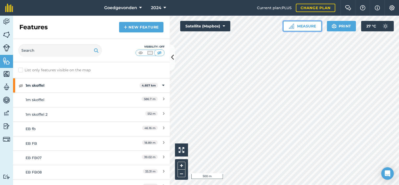
click at [317, 28] on button "Measure" at bounding box center [302, 26] width 39 height 10
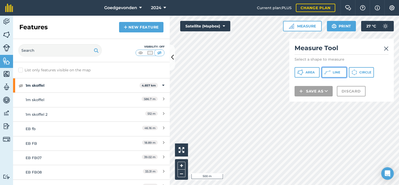
click at [337, 75] on button "Line" at bounding box center [334, 72] width 25 height 10
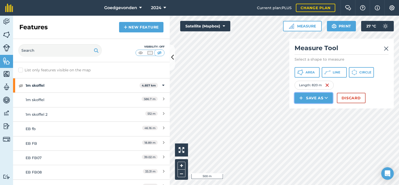
click at [328, 99] on icon at bounding box center [326, 97] width 3 height 5
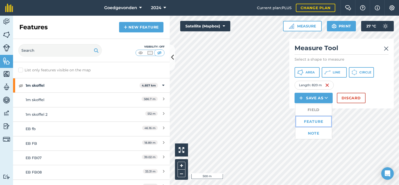
click at [317, 121] on link "Feature" at bounding box center [313, 121] width 37 height 11
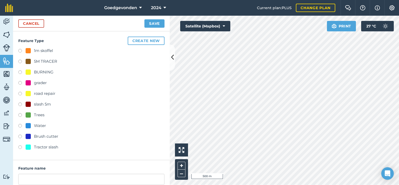
click at [21, 70] on label at bounding box center [21, 72] width 7 height 5
radio input "true"
click at [81, 179] on input "BURNING 3" at bounding box center [91, 179] width 146 height 11
type input "B"
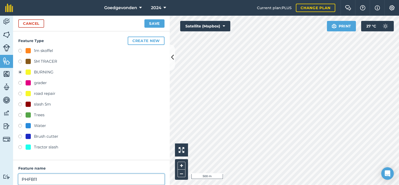
type input "PHFB11"
click at [150, 25] on button "Save" at bounding box center [154, 23] width 20 height 8
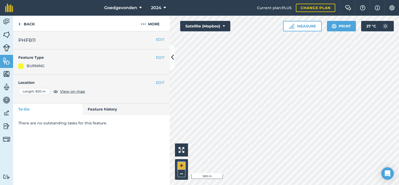
click at [183, 167] on button "+" at bounding box center [182, 166] width 8 height 8
click at [181, 165] on button "+" at bounding box center [182, 166] width 8 height 8
click at [162, 82] on button "EDIT" at bounding box center [160, 83] width 9 height 6
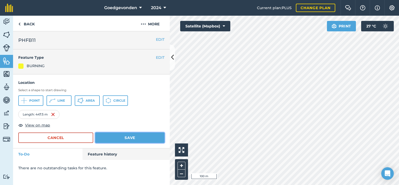
click at [139, 139] on button "Save" at bounding box center [129, 137] width 69 height 10
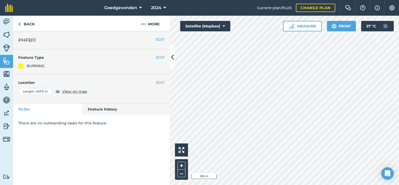
click at [180, 177] on div "+ –" at bounding box center [181, 169] width 13 height 21
click at [181, 172] on button "–" at bounding box center [182, 174] width 8 height 8
click at [182, 163] on button "+" at bounding box center [182, 166] width 8 height 8
click at [6, 33] on img at bounding box center [6, 35] width 7 height 8
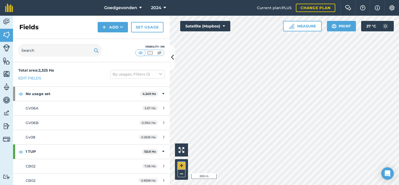
click at [182, 163] on button "+" at bounding box center [182, 166] width 8 height 8
click at [184, 171] on button "–" at bounding box center [182, 174] width 8 height 8
click at [183, 173] on button "–" at bounding box center [182, 174] width 8 height 8
click at [181, 166] on button "+" at bounding box center [182, 166] width 8 height 8
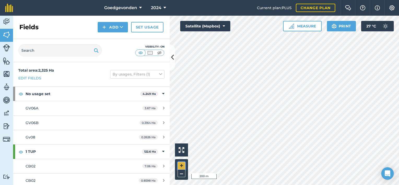
click at [181, 166] on button "+" at bounding box center [182, 166] width 8 height 8
click at [183, 162] on button "+" at bounding box center [182, 166] width 8 height 8
click at [181, 166] on button "+" at bounding box center [182, 166] width 8 height 8
click at [182, 174] on button "–" at bounding box center [182, 174] width 8 height 8
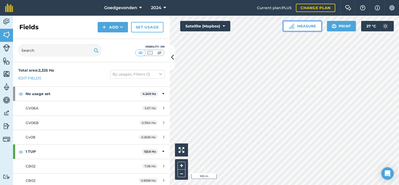
click at [307, 28] on button "Measure" at bounding box center [302, 26] width 39 height 10
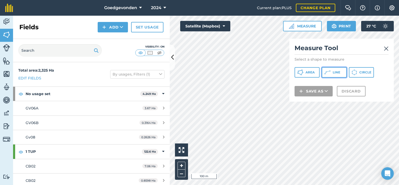
click at [330, 73] on icon at bounding box center [327, 72] width 6 height 6
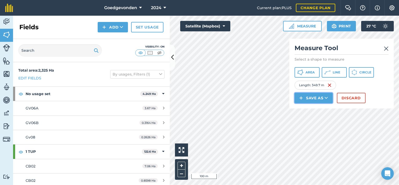
click at [326, 95] on icon at bounding box center [326, 97] width 3 height 5
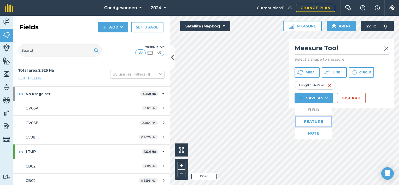
click at [319, 123] on link "Feature" at bounding box center [313, 121] width 37 height 11
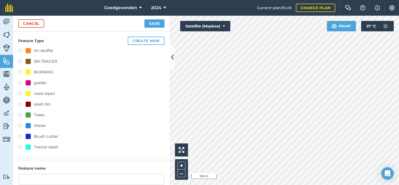
click at [97, 137] on div "Brush cutter" at bounding box center [91, 137] width 146 height 8
click at [20, 50] on label at bounding box center [21, 51] width 7 height 5
radio input "true"
click at [47, 49] on div "1m skoffel" at bounding box center [43, 51] width 19 height 6
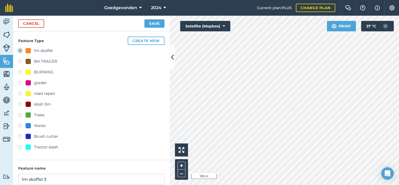
click at [28, 181] on input "1m skoffel 3" at bounding box center [91, 179] width 146 height 11
click at [50, 177] on input "1m skoffel 3" at bounding box center [91, 179] width 146 height 11
type input "1"
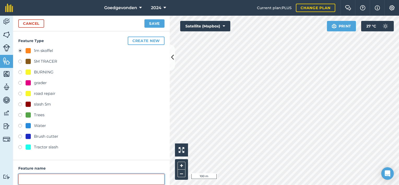
type input "F"
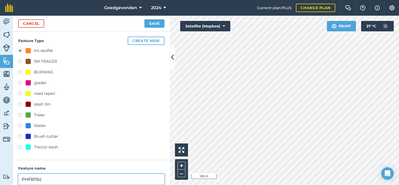
click at [37, 180] on input "PHFB11b)" at bounding box center [91, 179] width 146 height 11
type input "PHFB11(b)"
click at [149, 25] on button "Save" at bounding box center [154, 23] width 20 height 8
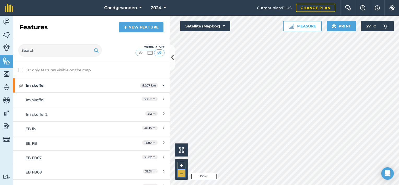
click at [185, 170] on button "–" at bounding box center [182, 174] width 8 height 8
